Goal: Use online tool/utility: Utilize a website feature to perform a specific function

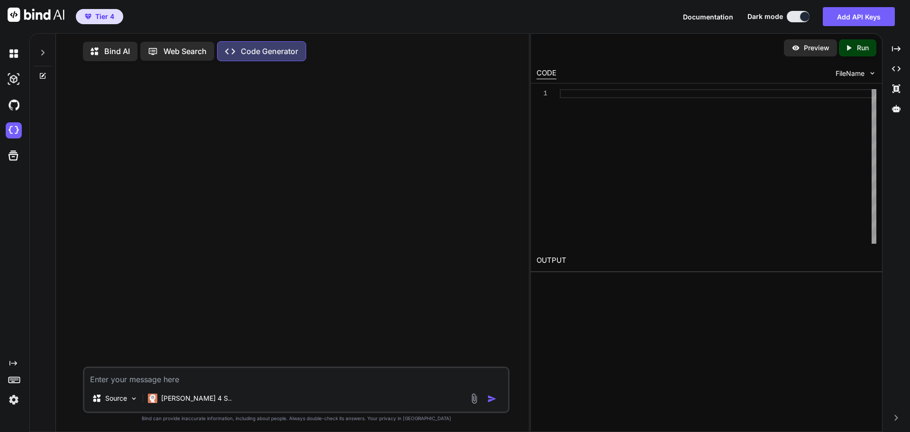
click at [106, 55] on p "Bind AI" at bounding box center [117, 50] width 26 height 11
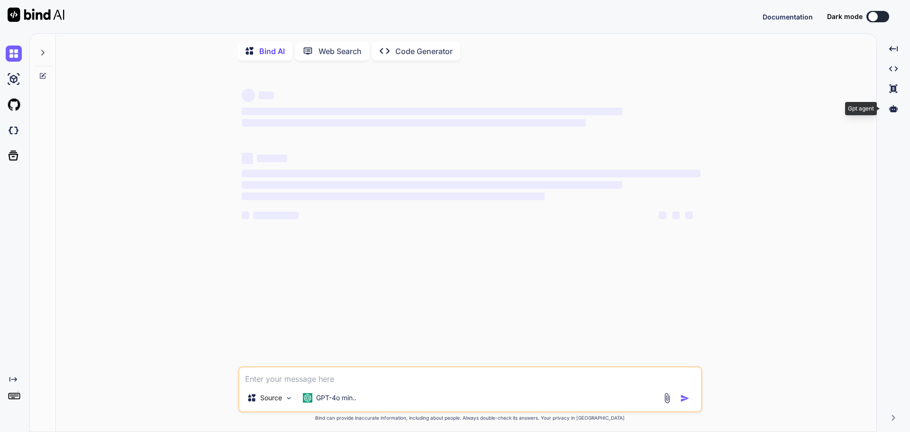
click at [896, 110] on icon at bounding box center [893, 108] width 9 height 7
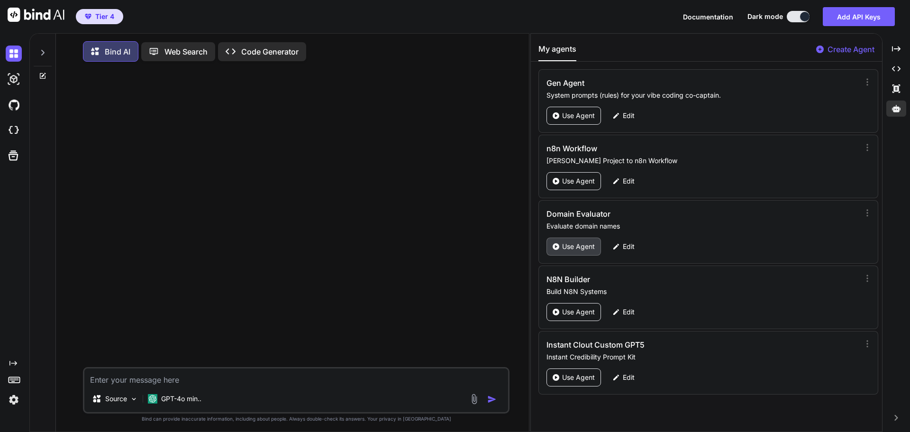
click at [581, 244] on p "Use Agent" at bounding box center [578, 246] width 33 height 9
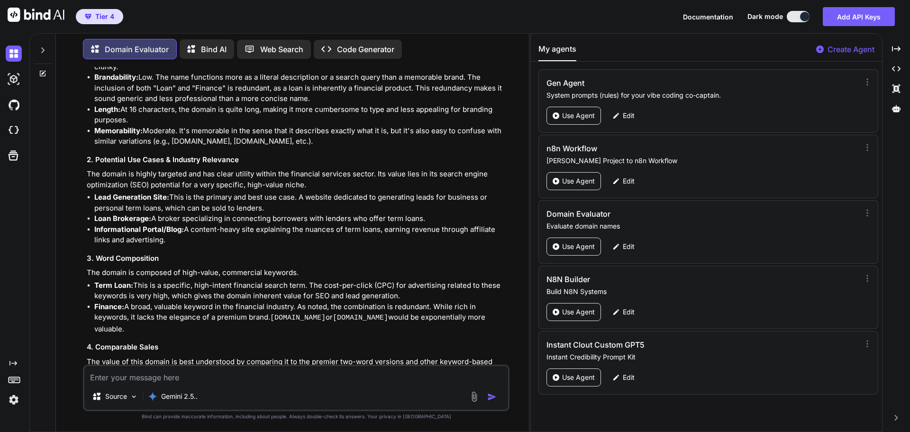
scroll to position [2703, 0]
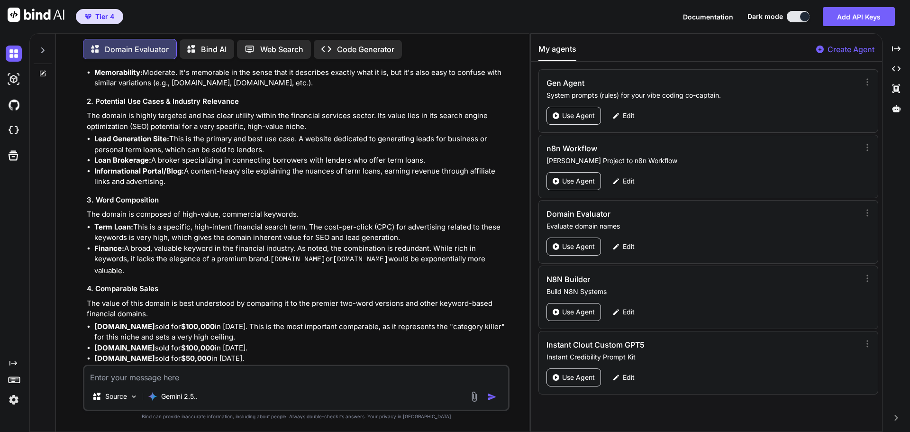
click at [155, 377] on textarea at bounding box center [296, 374] width 424 height 17
type textarea "x"
type textarea "goodnesslove.com"
type textarea "x"
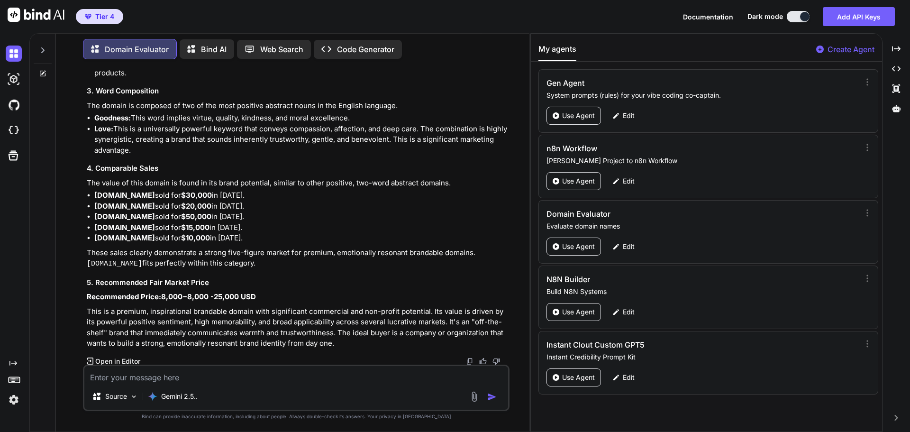
scroll to position [3452, 0]
click at [151, 376] on textarea at bounding box center [296, 374] width 424 height 17
paste textarea "fumigationexperts.com"
type textarea "x"
type textarea "fumigationexperts.com"
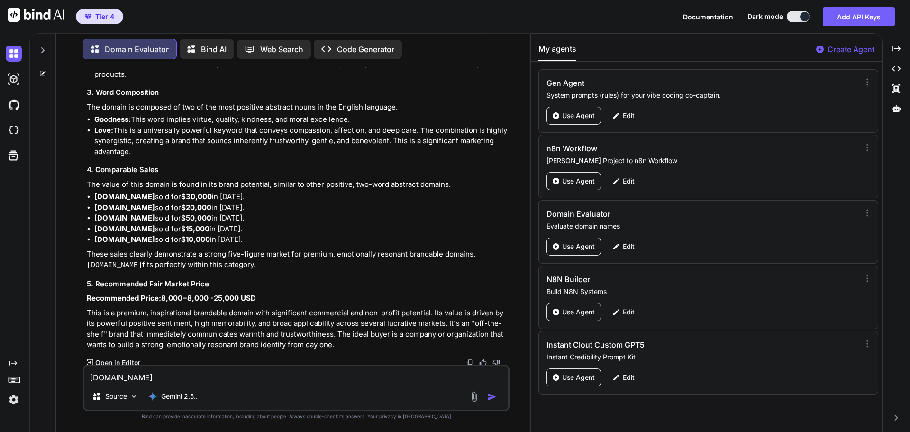
click at [492, 397] on img "button" at bounding box center [491, 396] width 9 height 9
type textarea "x"
